Goal: Find specific page/section: Find specific page/section

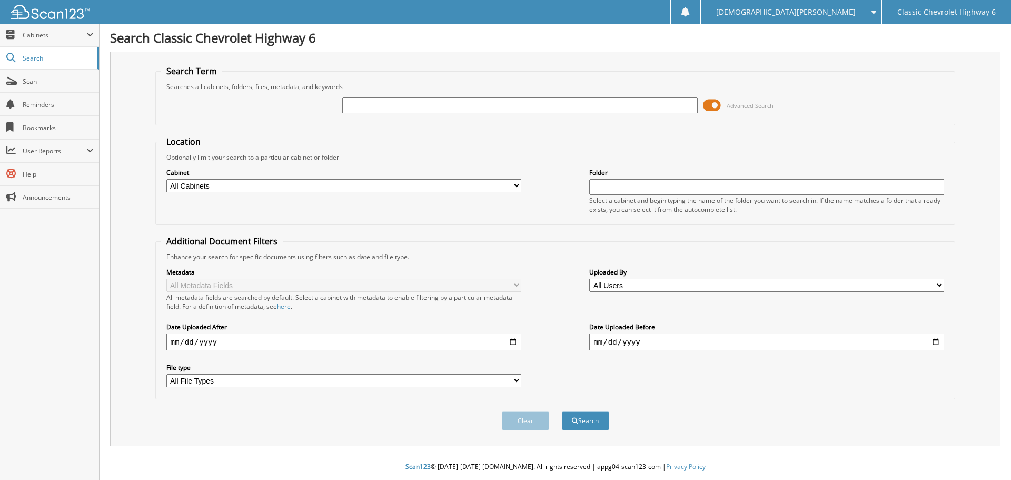
click at [439, 107] on input "text" at bounding box center [519, 105] width 355 height 16
type input "MORE250826"
click at [562, 411] on button "Search" at bounding box center [585, 420] width 47 height 19
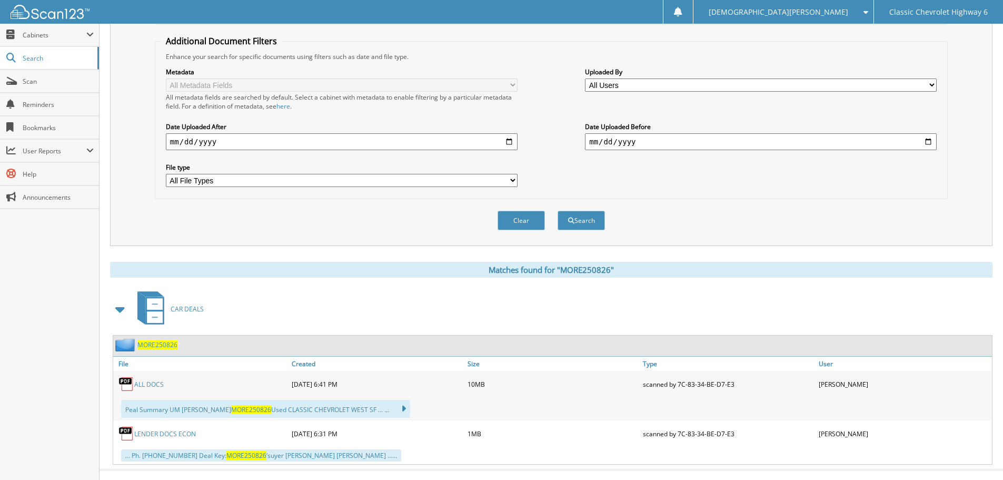
scroll to position [217, 0]
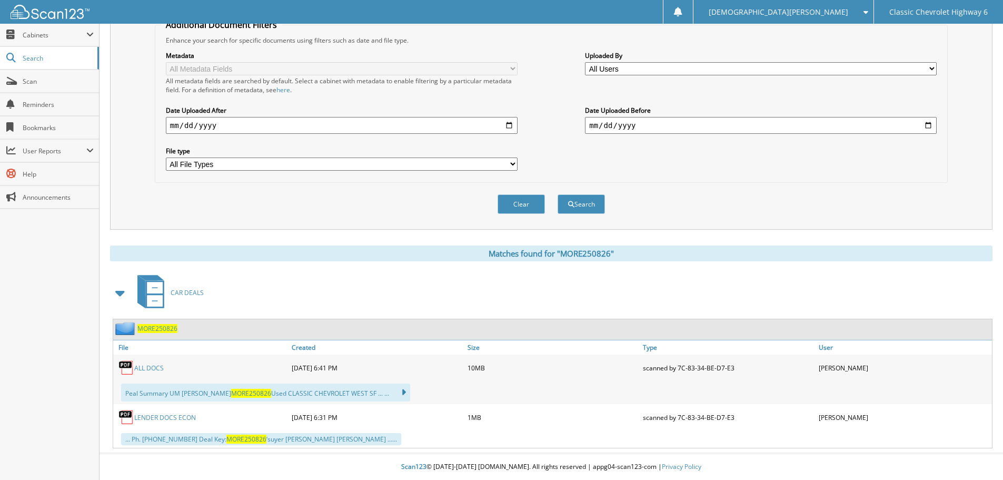
click at [143, 366] on link "ALL DOCS" at bounding box center [148, 367] width 29 height 9
